Goal: Task Accomplishment & Management: Use online tool/utility

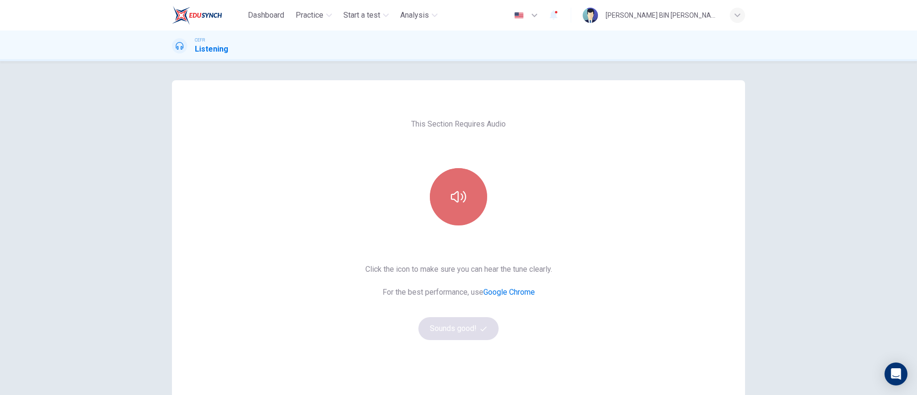
click at [451, 202] on icon "button" at bounding box center [458, 196] width 15 height 15
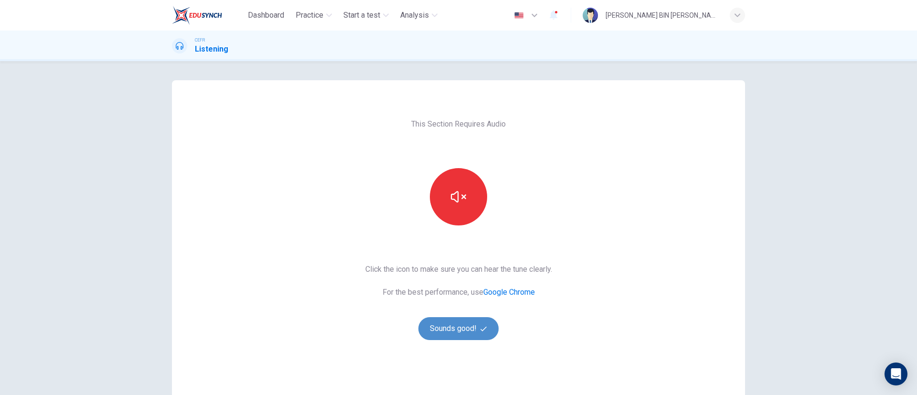
click at [473, 324] on button "Sounds good!" at bounding box center [458, 328] width 80 height 23
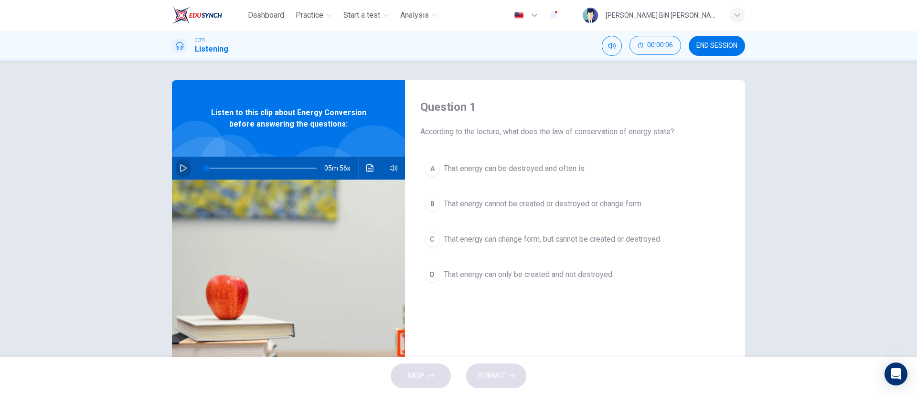
click at [180, 165] on icon "button" at bounding box center [183, 168] width 7 height 8
type input "0"
click at [176, 171] on button "button" at bounding box center [183, 168] width 15 height 23
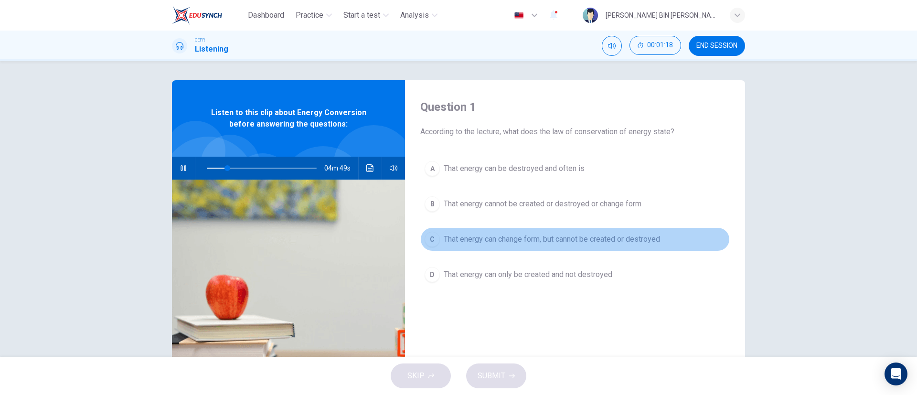
click at [544, 243] on span "That energy can change form, but cannot be created or destroyed" at bounding box center [552, 239] width 216 height 11
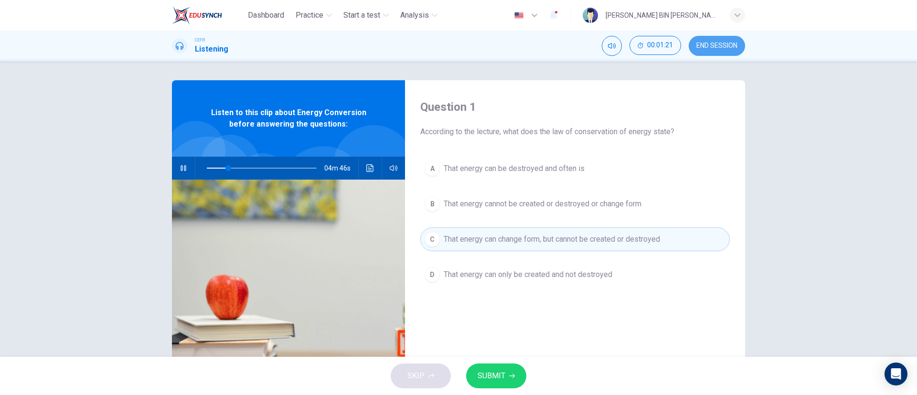
click at [721, 43] on span "END SESSION" at bounding box center [716, 46] width 41 height 8
click at [489, 372] on span "SUBMIT" at bounding box center [492, 375] width 28 height 13
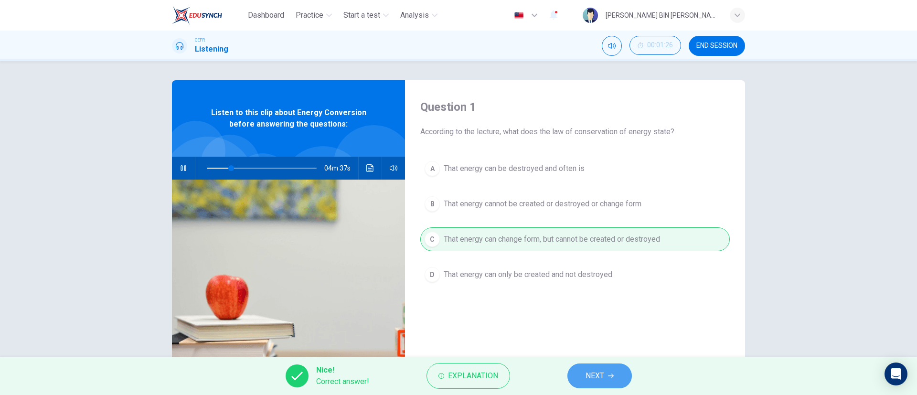
click at [586, 366] on button "NEXT" at bounding box center [599, 375] width 64 height 25
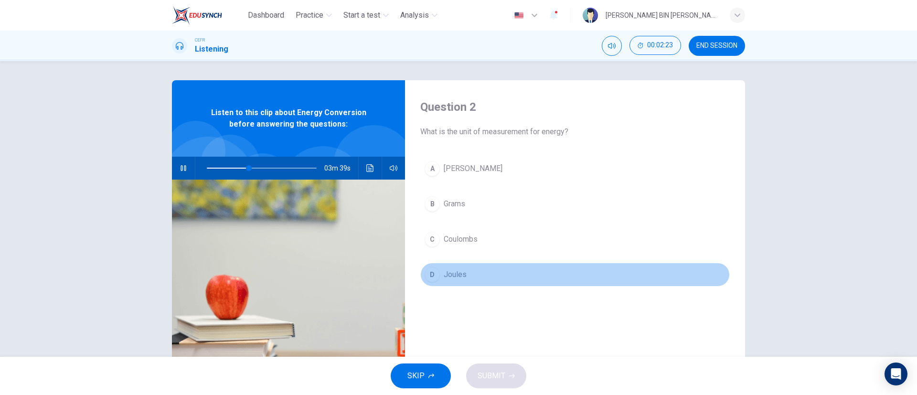
click at [444, 273] on span "Joules" at bounding box center [455, 274] width 23 height 11
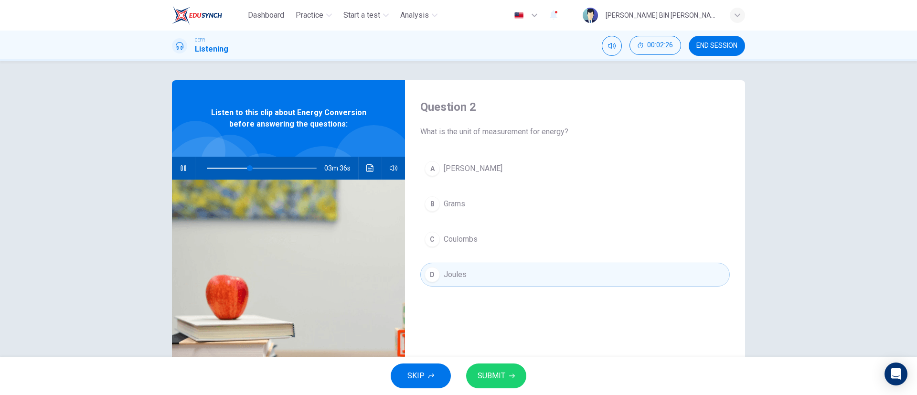
type input "39"
click at [718, 42] on span "END SESSION" at bounding box center [716, 46] width 41 height 8
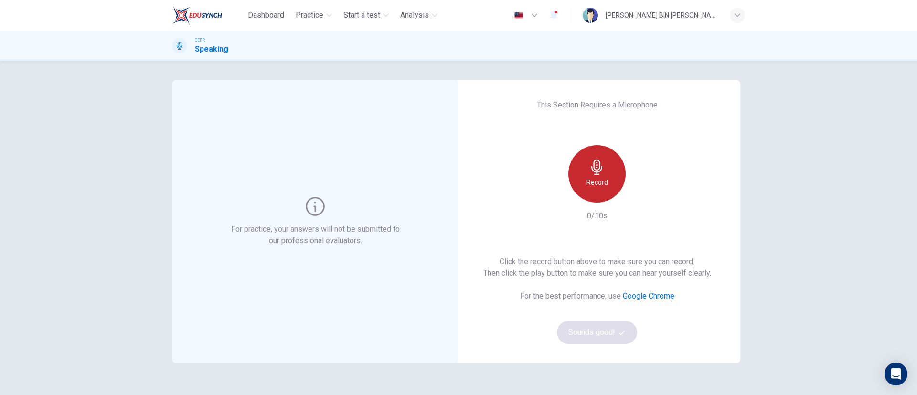
click at [597, 173] on icon "button" at bounding box center [596, 167] width 15 height 15
click at [591, 332] on div "Click the record button above to make sure you can record. Then click the play …" at bounding box center [597, 300] width 228 height 88
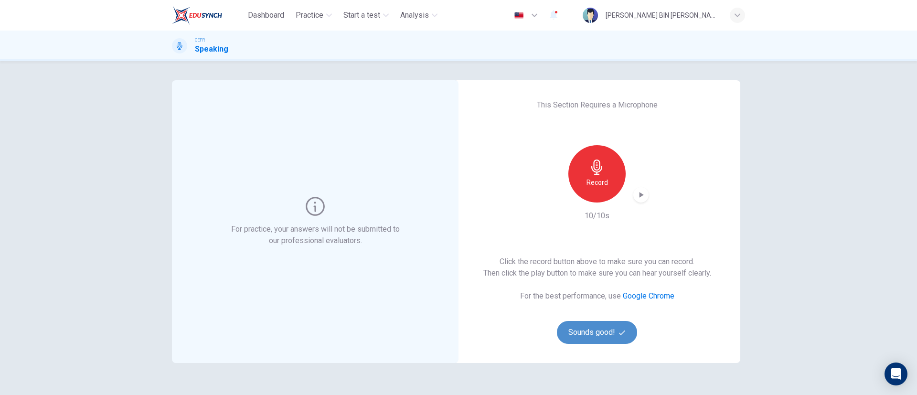
click at [601, 324] on button "Sounds good!" at bounding box center [597, 332] width 80 height 23
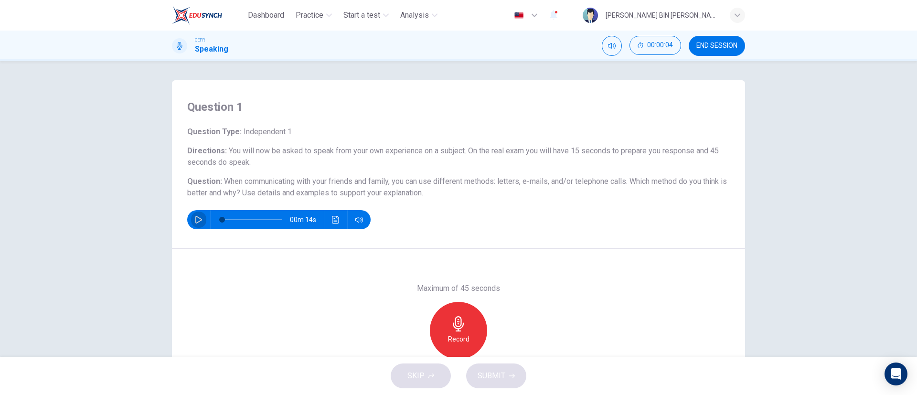
click at [197, 217] on icon "button" at bounding box center [199, 220] width 8 height 8
type input "0"
click at [468, 336] on div "Record" at bounding box center [458, 330] width 57 height 57
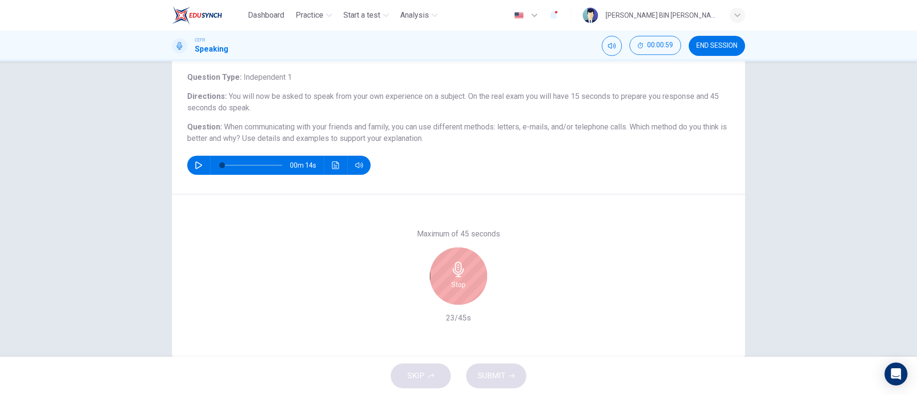
scroll to position [56, 0]
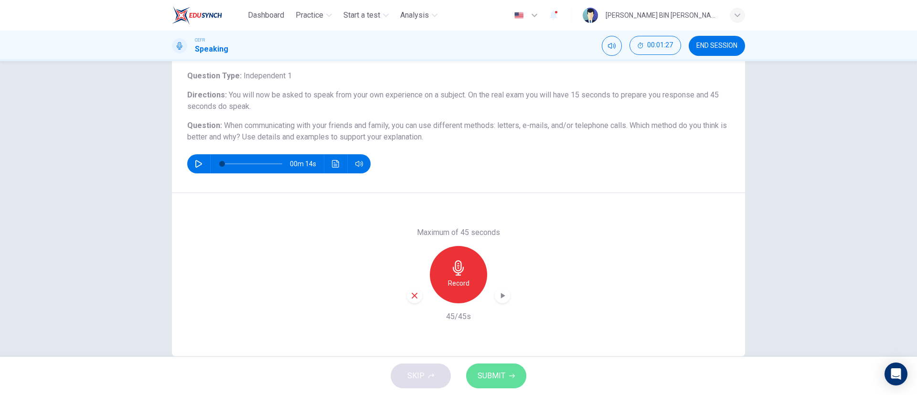
click at [491, 376] on span "SUBMIT" at bounding box center [492, 375] width 28 height 13
